Goal: Download file/media

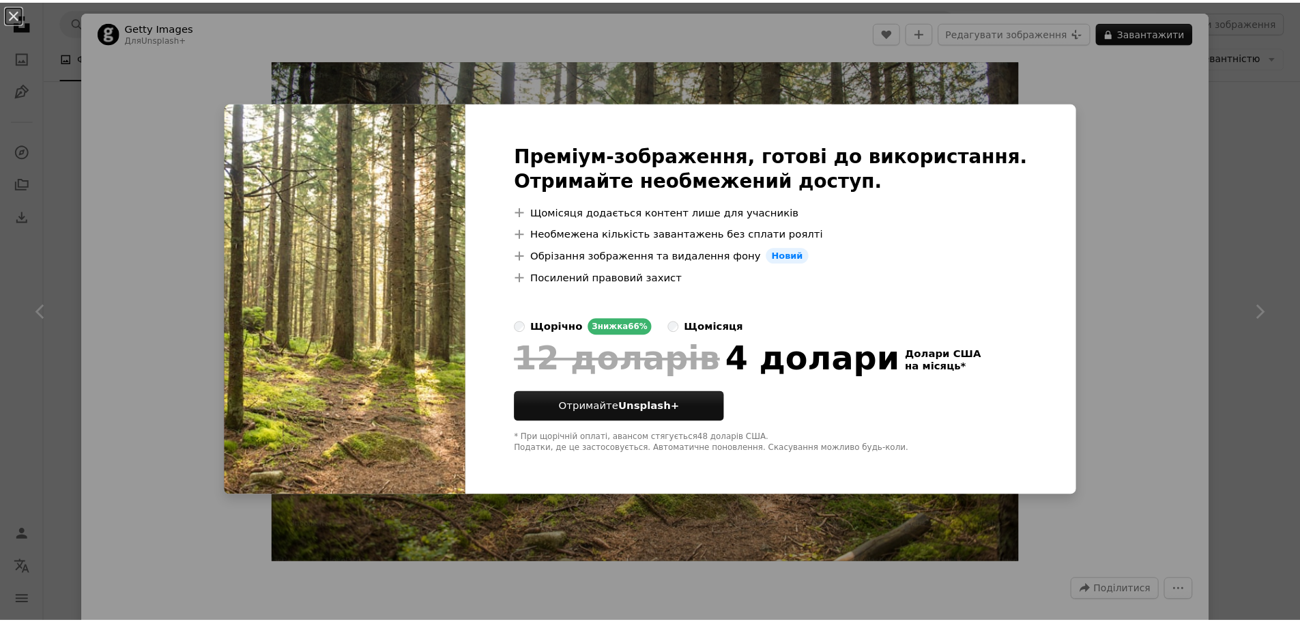
scroll to position [1365, 0]
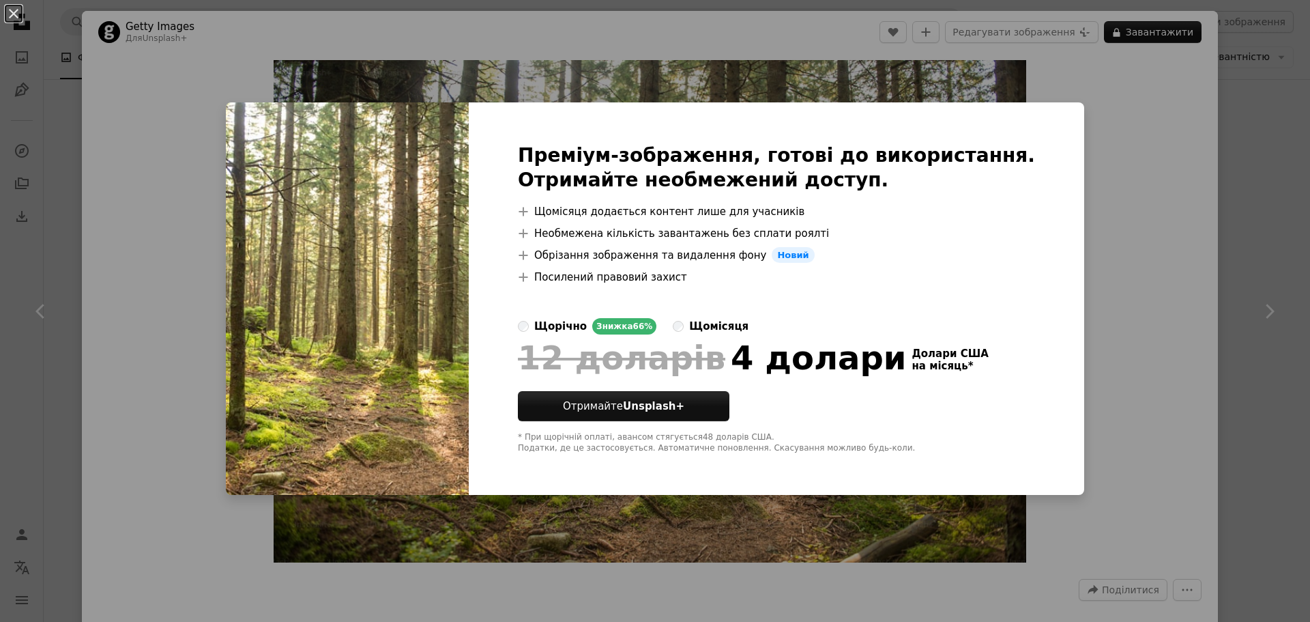
click at [1107, 96] on div "An X shape Преміум-зображення, готові до використання. Отримайте необмежений до…" at bounding box center [655, 311] width 1310 height 622
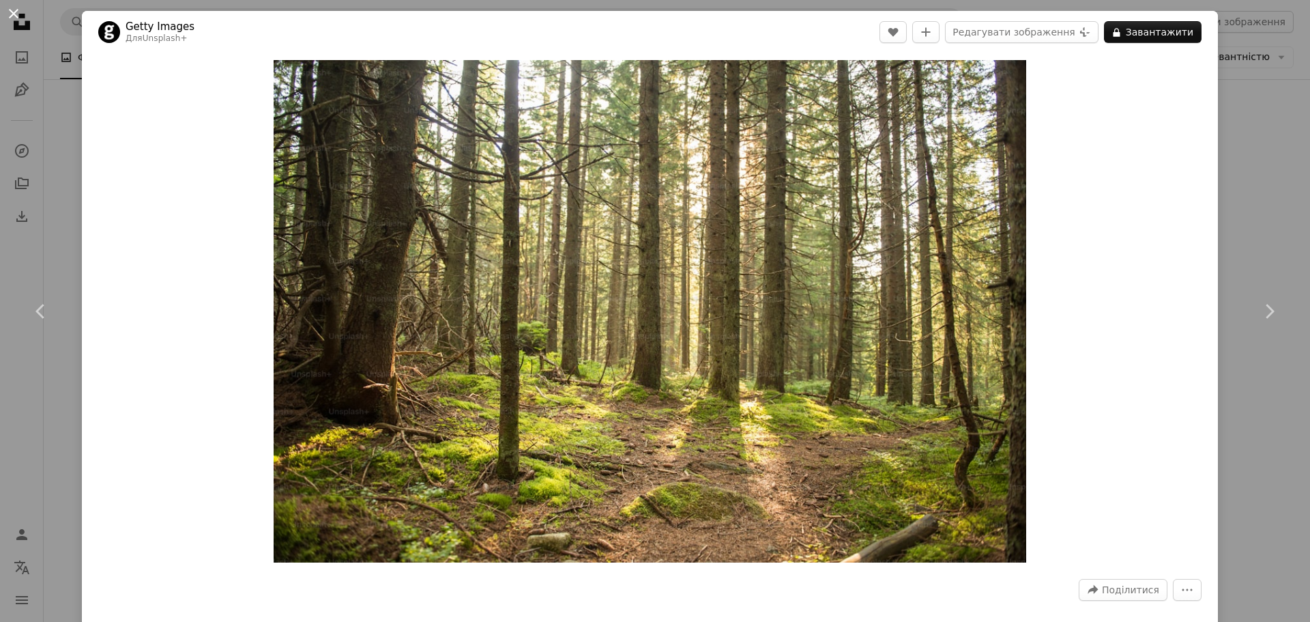
click at [14, 18] on button "An X shape" at bounding box center [13, 13] width 16 height 16
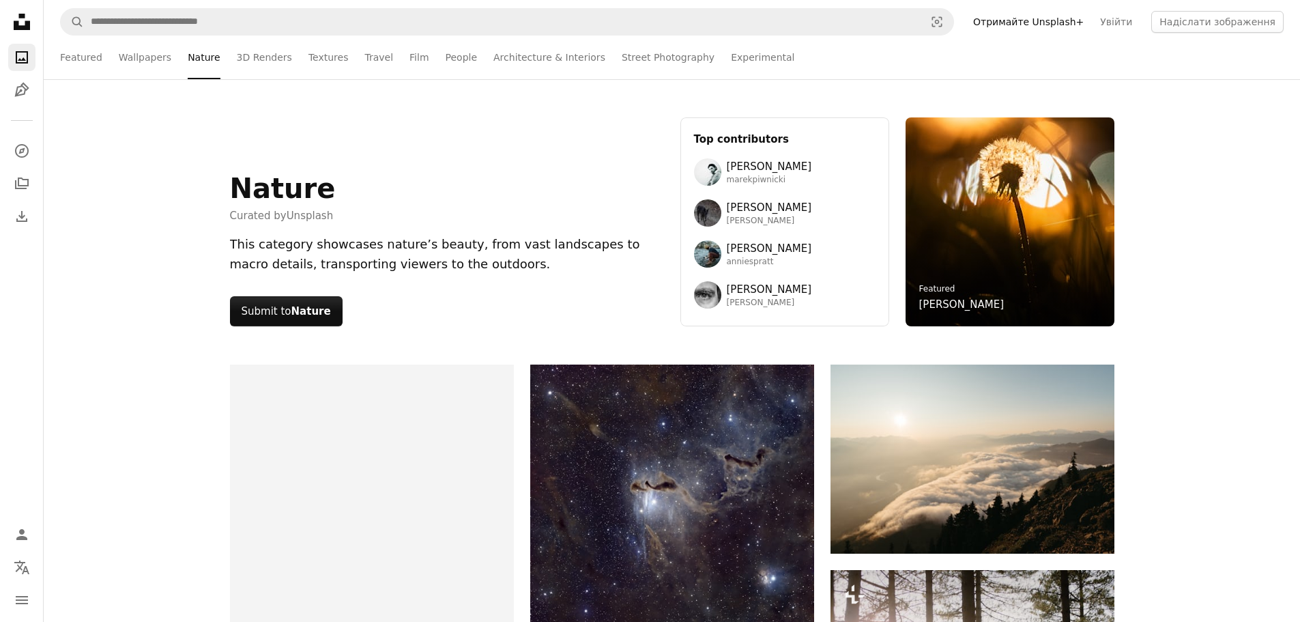
scroll to position [27631, 0]
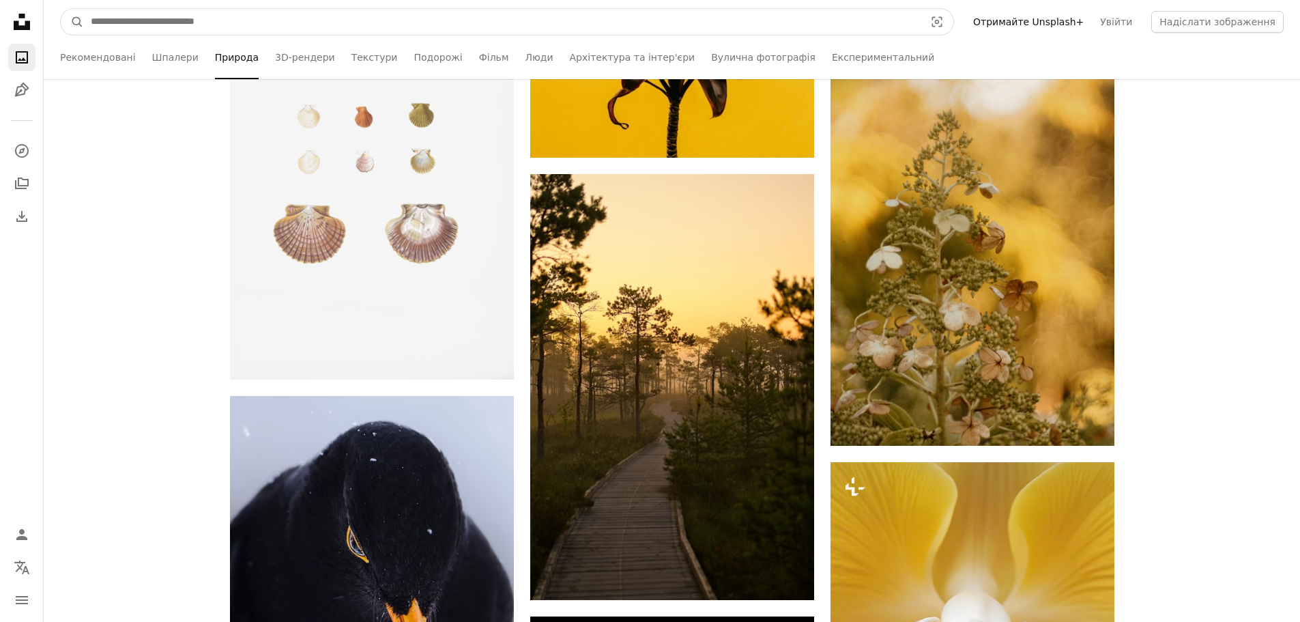
click at [151, 18] on input "Знайти візуальні матеріали на всьому сайті" at bounding box center [502, 22] width 836 height 26
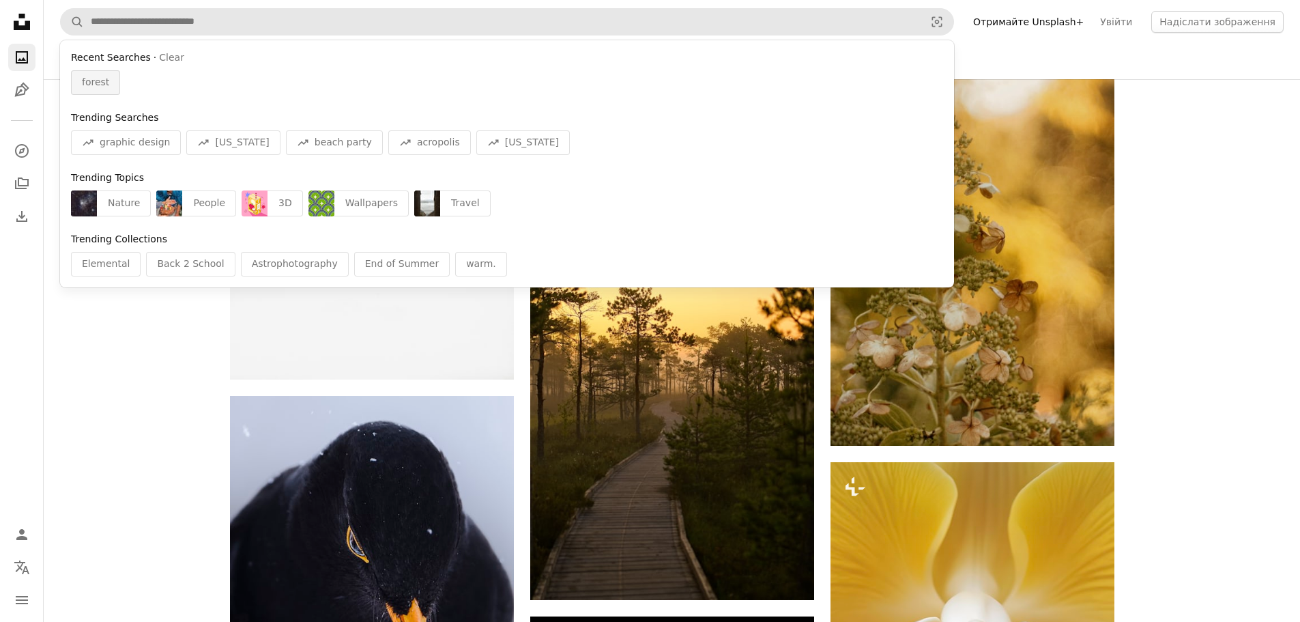
click at [102, 87] on span "forest" at bounding box center [95, 83] width 27 height 14
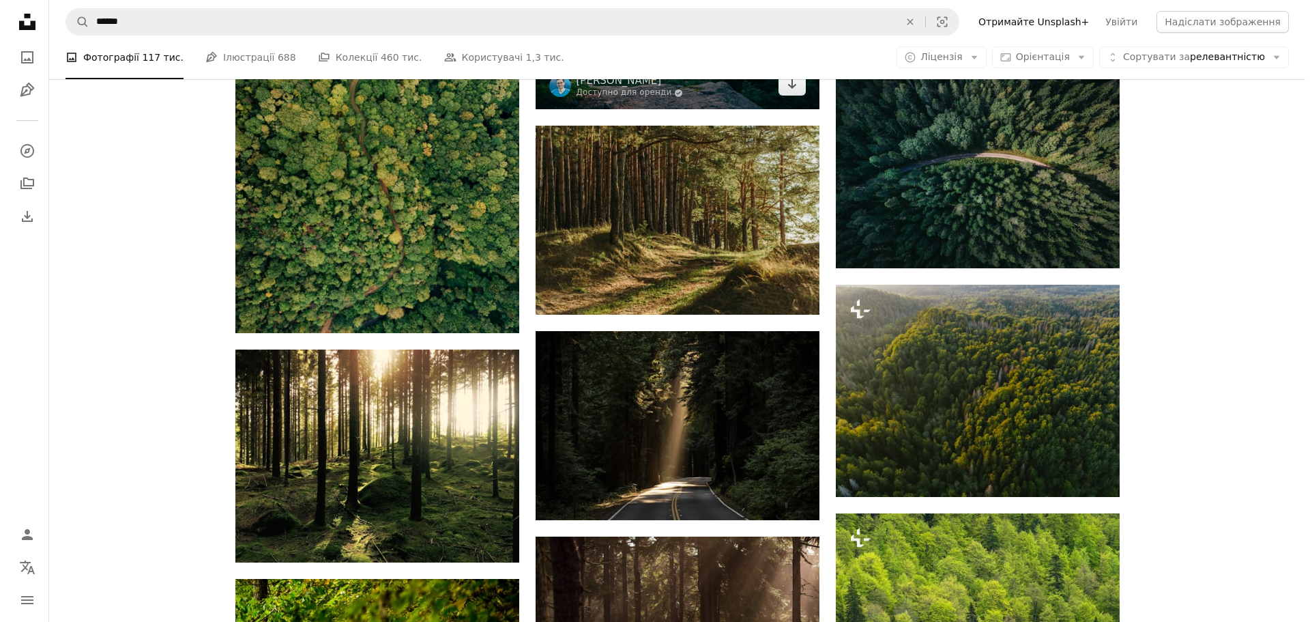
scroll to position [1296, 0]
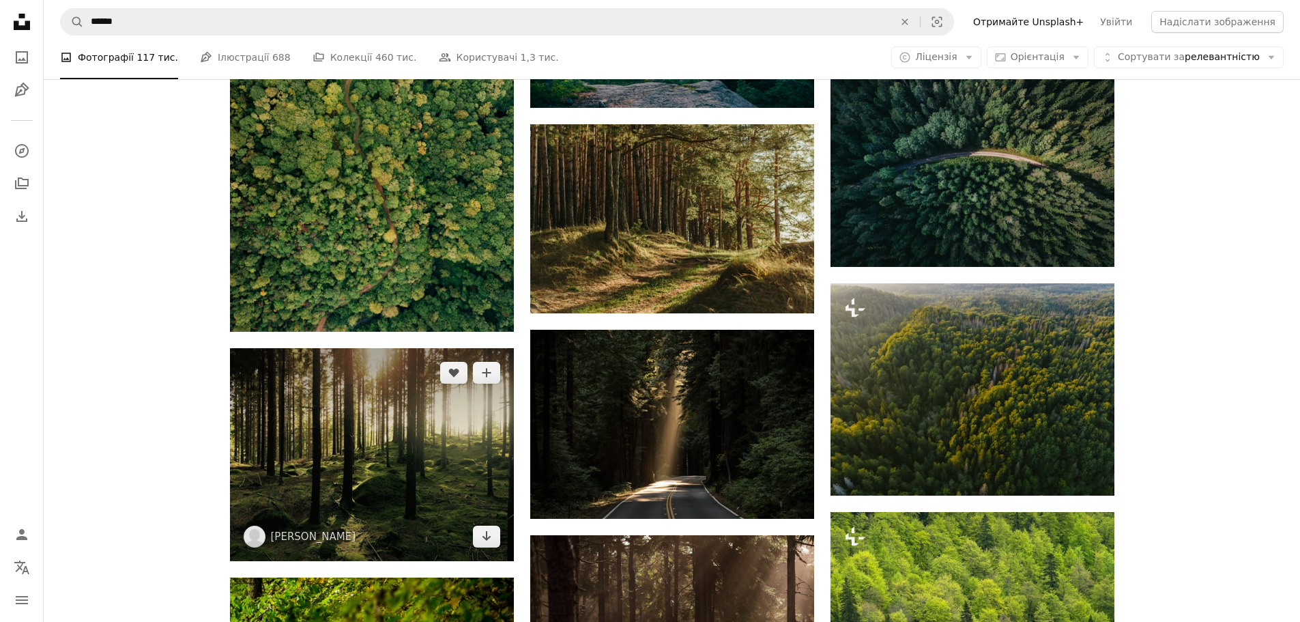
click at [397, 414] on img at bounding box center [372, 454] width 284 height 213
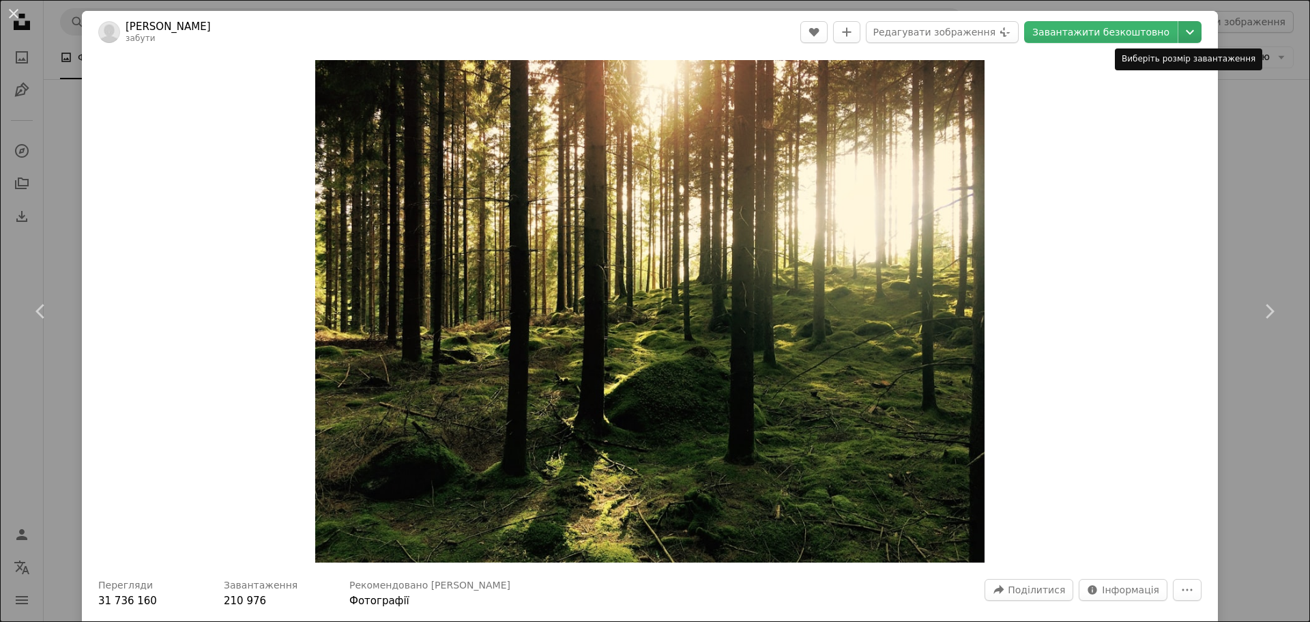
click at [1181, 29] on icon "Chevron down" at bounding box center [1190, 32] width 22 height 16
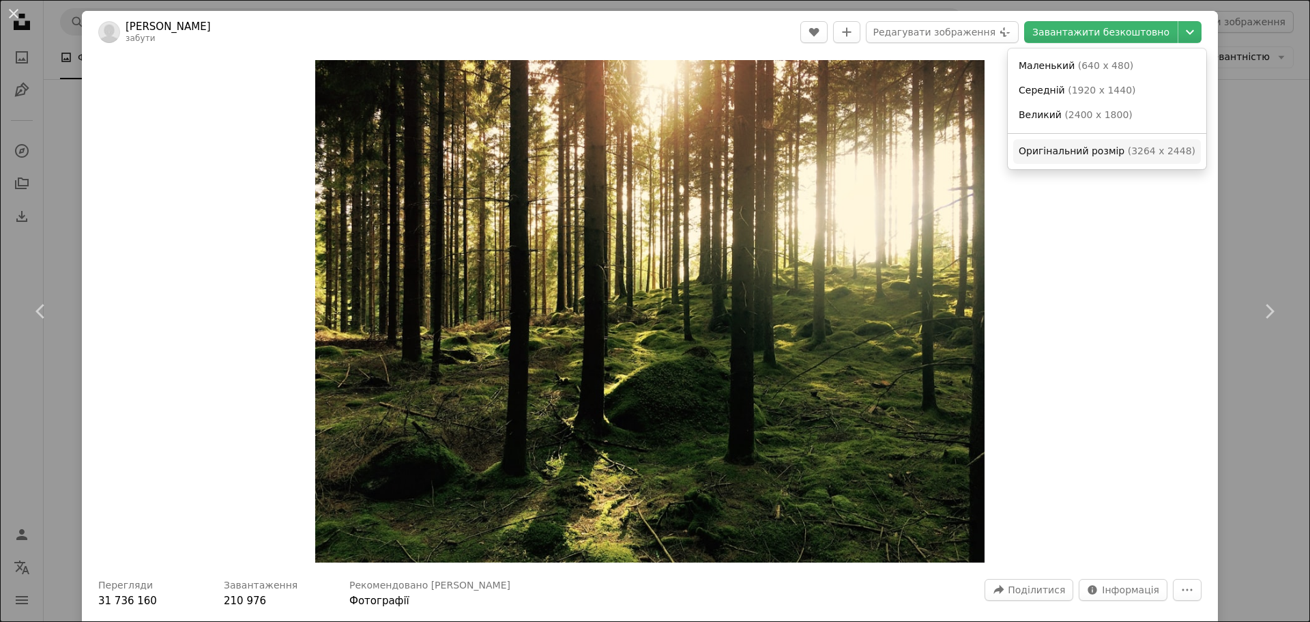
click at [1075, 154] on font "Оригінальний розмір" at bounding box center [1072, 150] width 106 height 11
